Goal: Find specific page/section: Find specific page/section

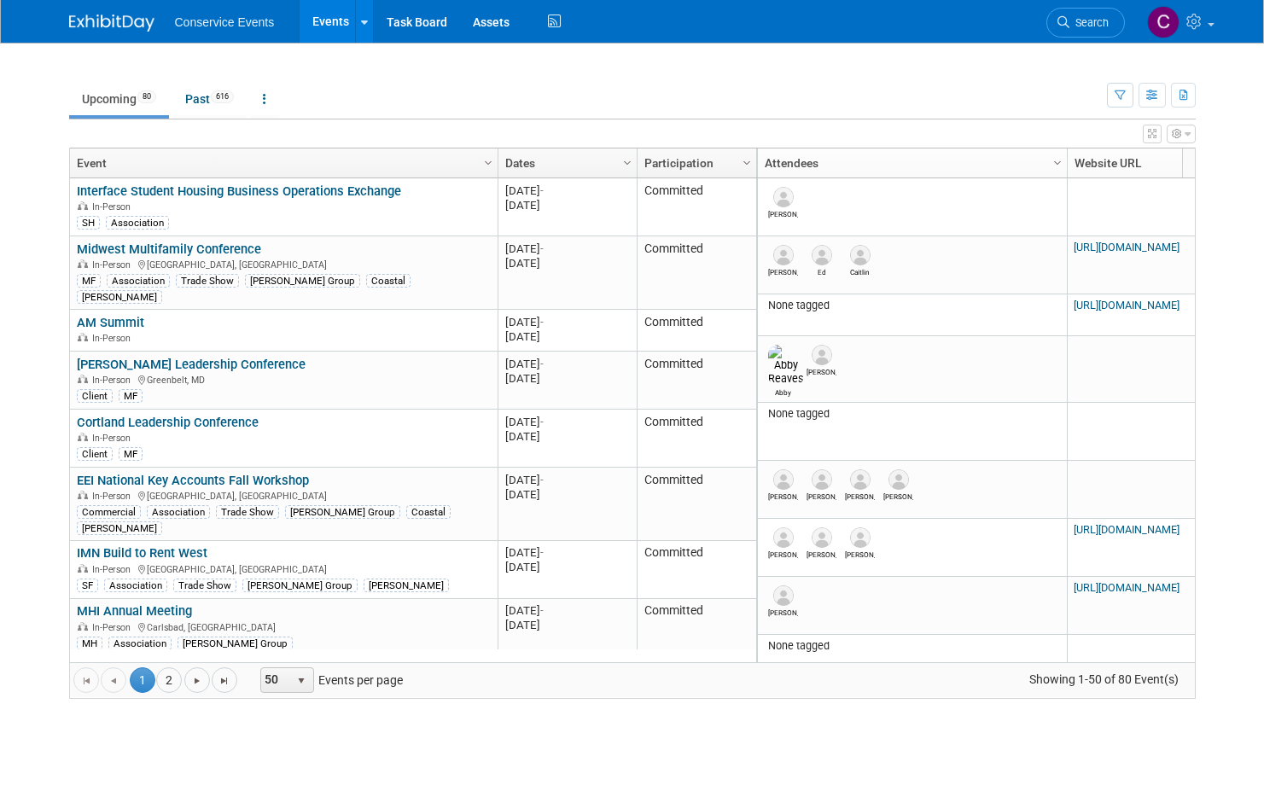
click at [1035, 20] on div "Conservice Events Events Recently Viewed Events: Appfolio Customer Conference […" at bounding box center [632, 21] width 1126 height 43
click at [1069, 20] on span "Search" at bounding box center [1088, 22] width 39 height 13
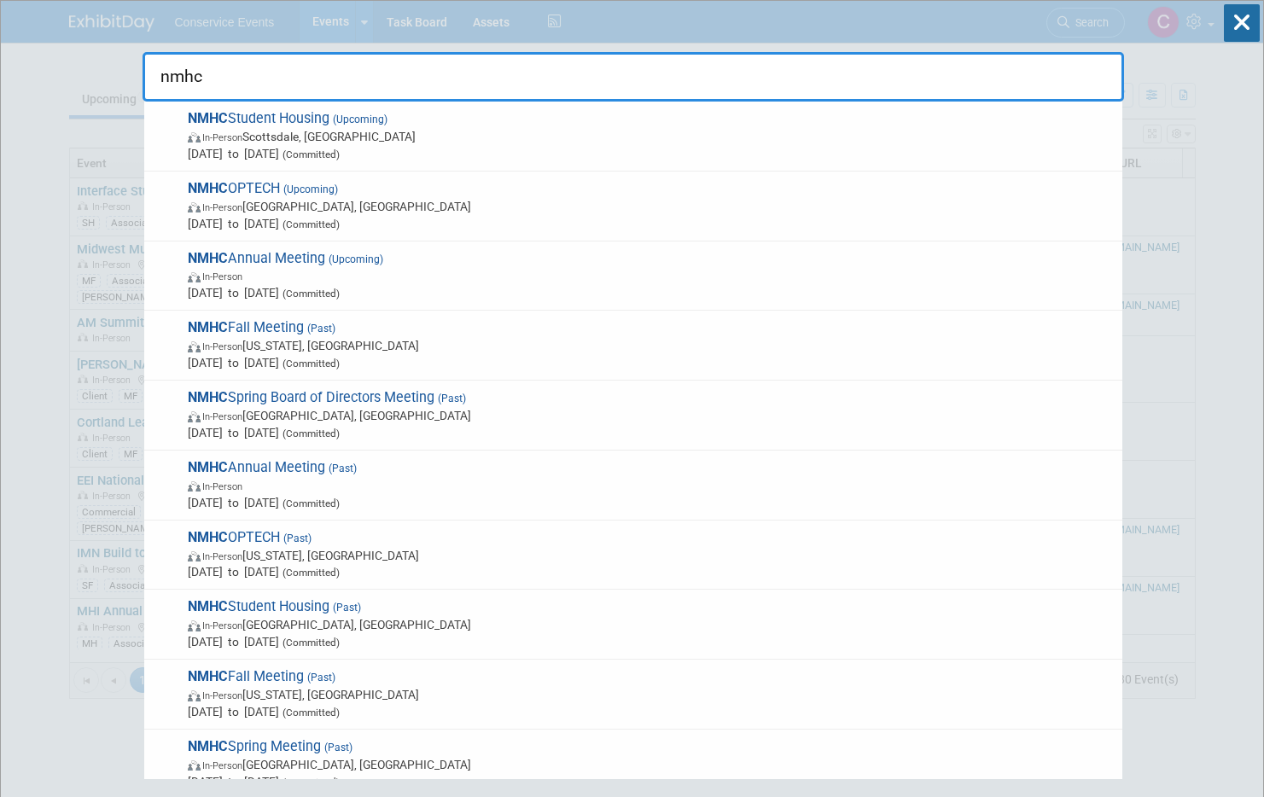
type input "nmhc"
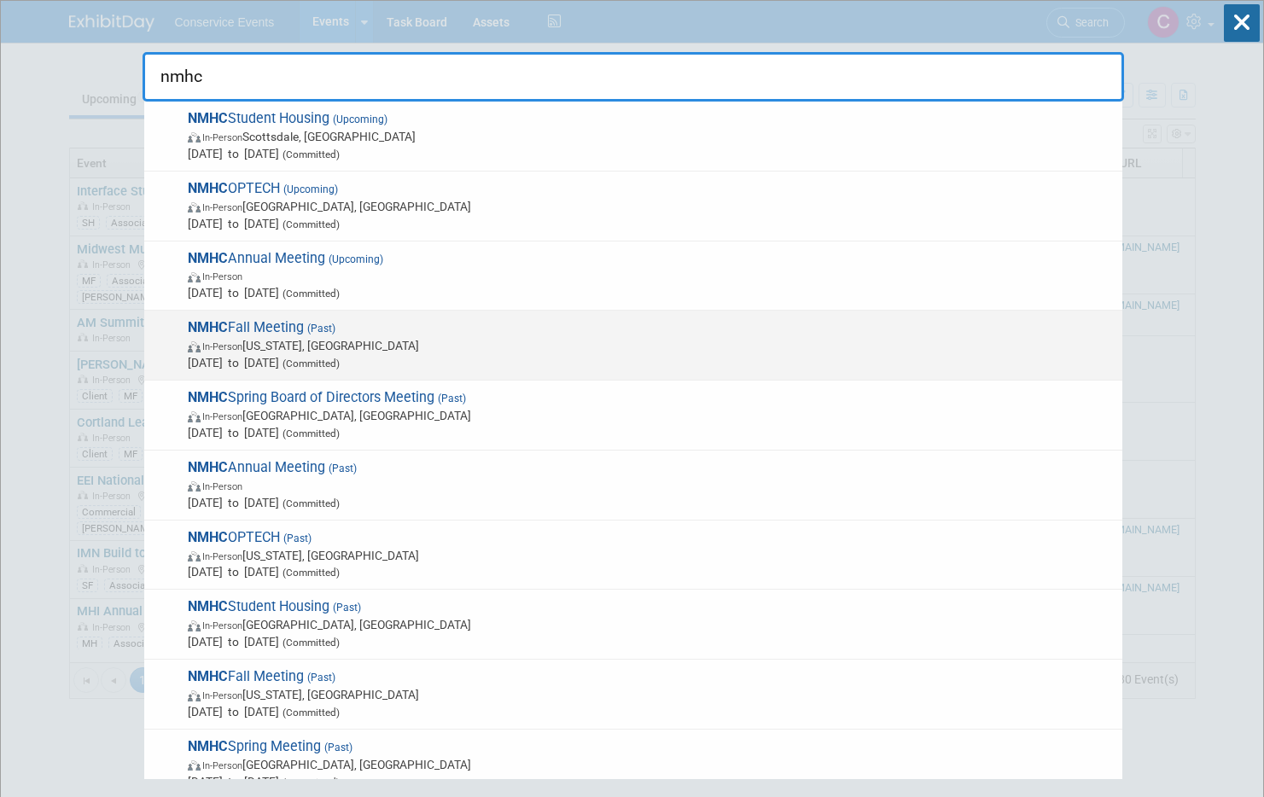
click at [652, 320] on span "NMHC Fall Meeting (Past) In-Person [US_STATE], [GEOGRAPHIC_DATA] [DATE] to [DAT…" at bounding box center [648, 345] width 931 height 52
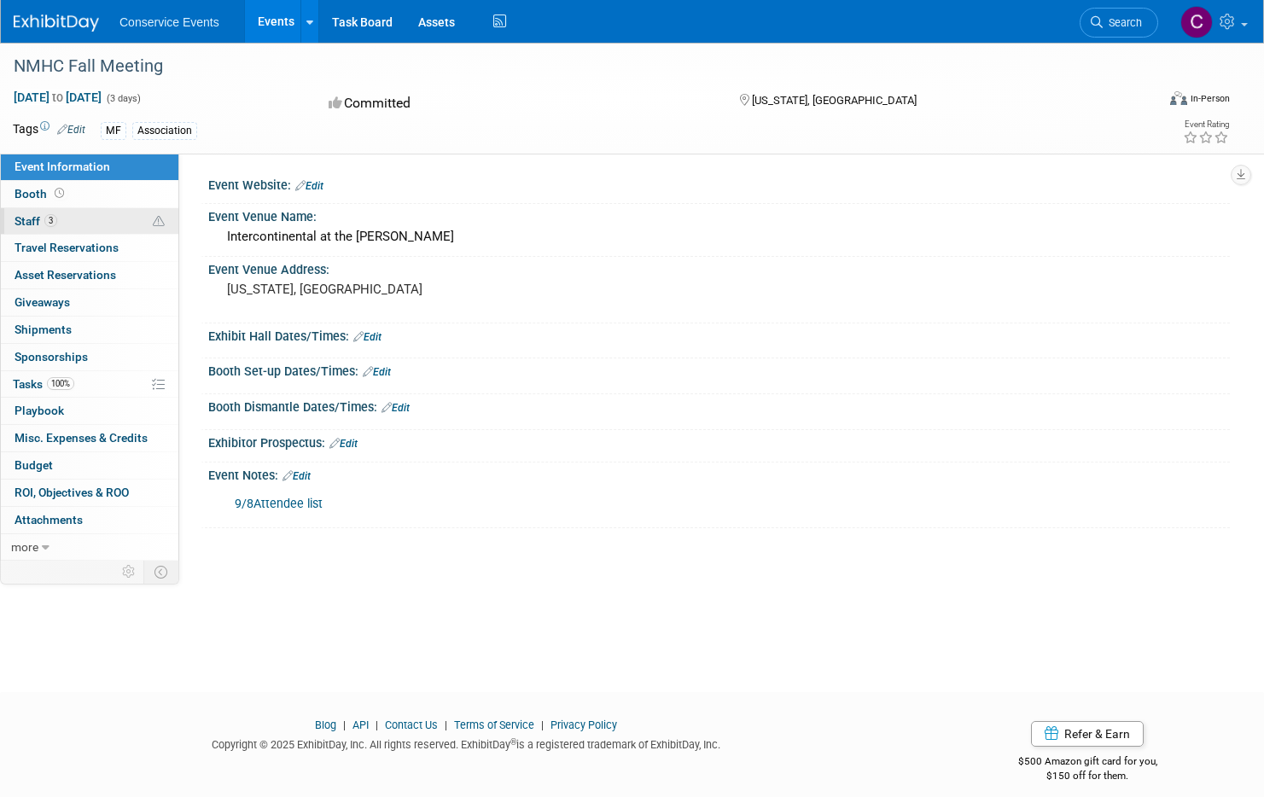
click at [113, 224] on link "3 Staff 3" at bounding box center [89, 221] width 177 height 26
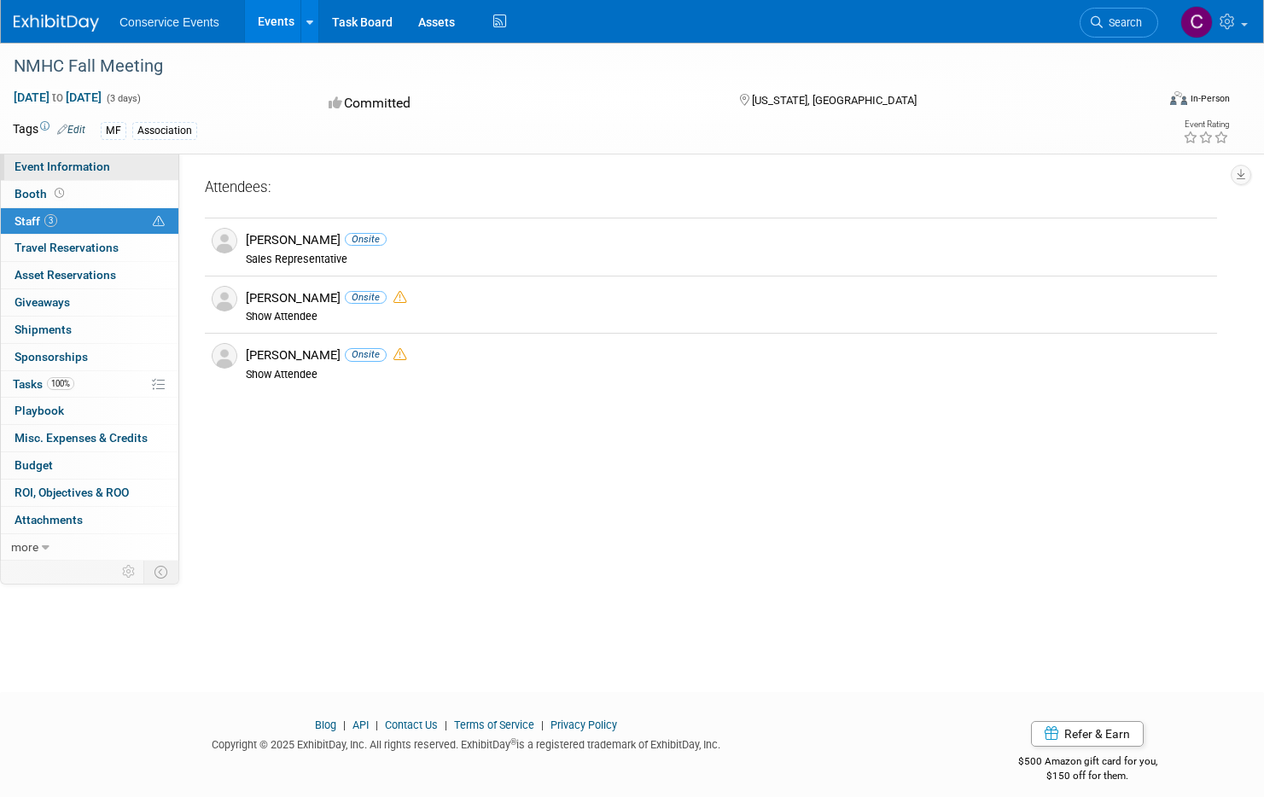
click at [96, 171] on span "Event Information" at bounding box center [63, 167] width 96 height 14
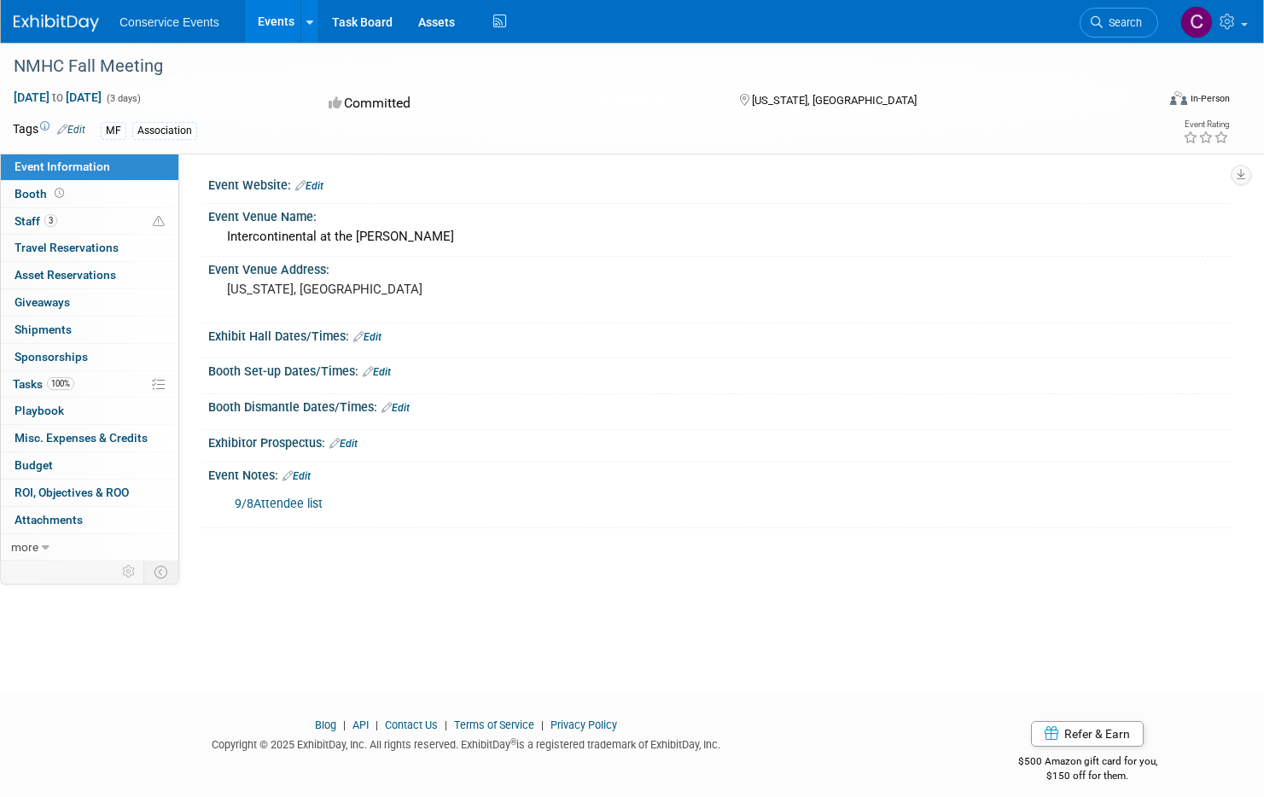
click at [432, 140] on div "MF Association" at bounding box center [561, 130] width 921 height 19
